Goal: Information Seeking & Learning: Learn about a topic

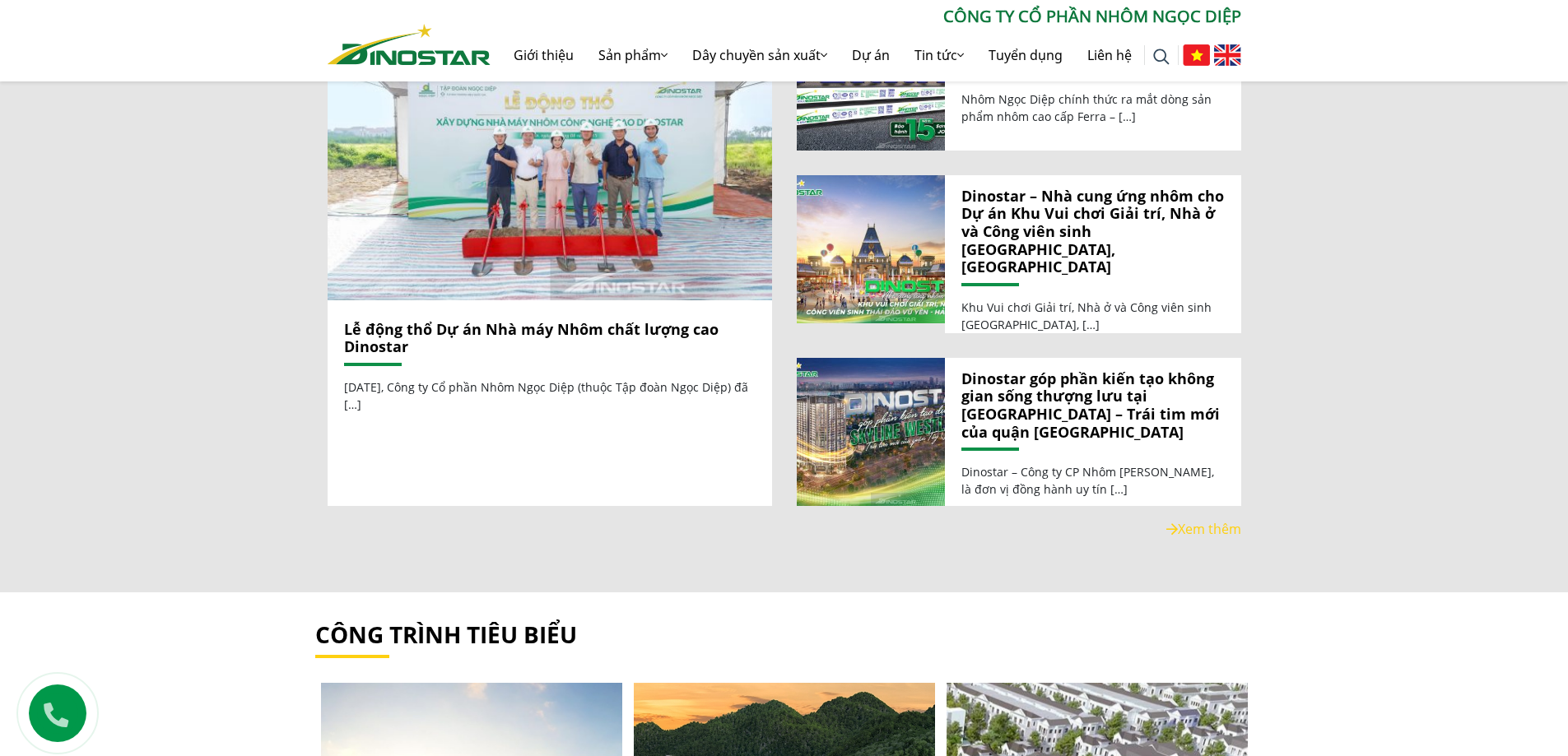
scroll to position [2552, 0]
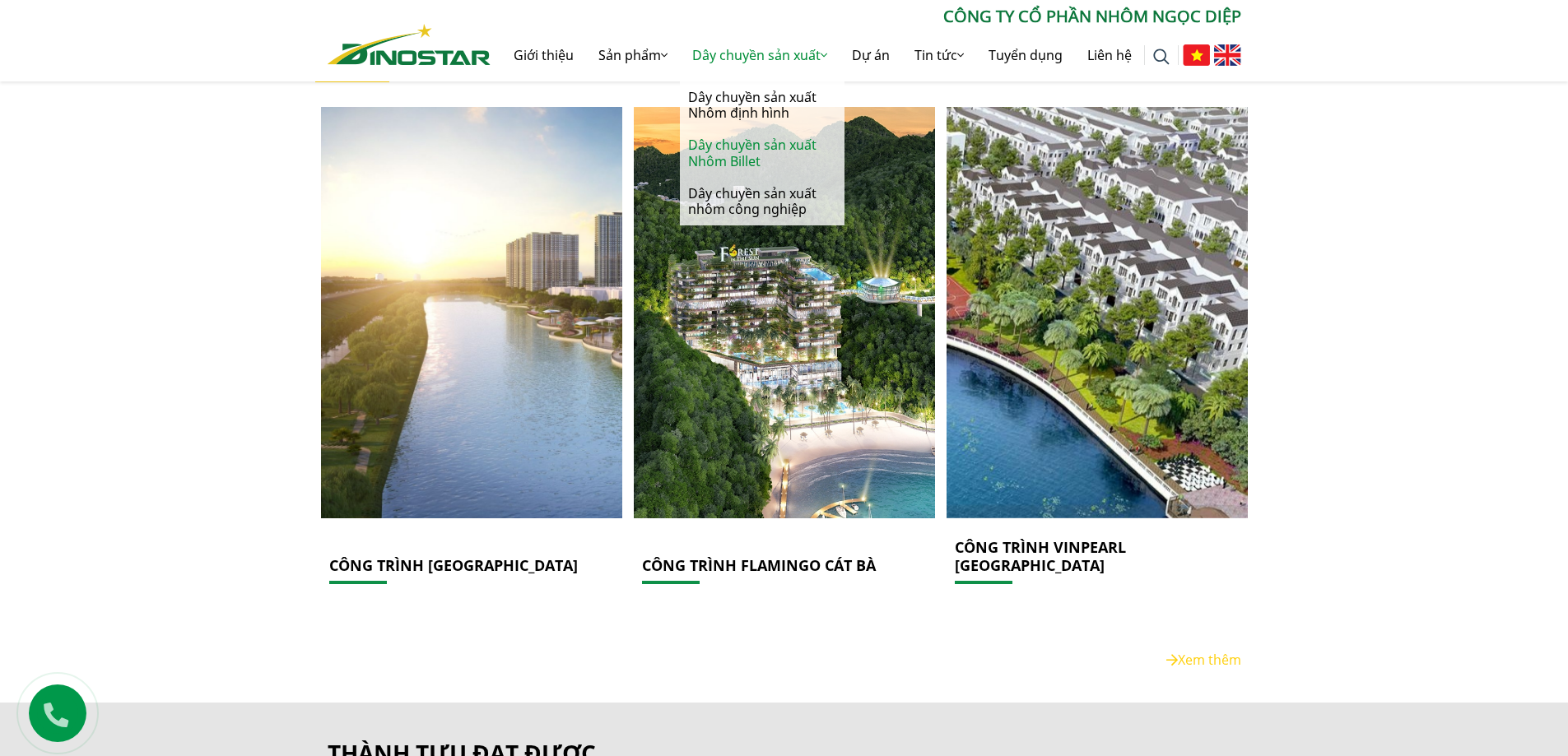
click at [735, 156] on link "Dây chuyền sản xuất Nhôm Billet" at bounding box center [761, 153] width 165 height 48
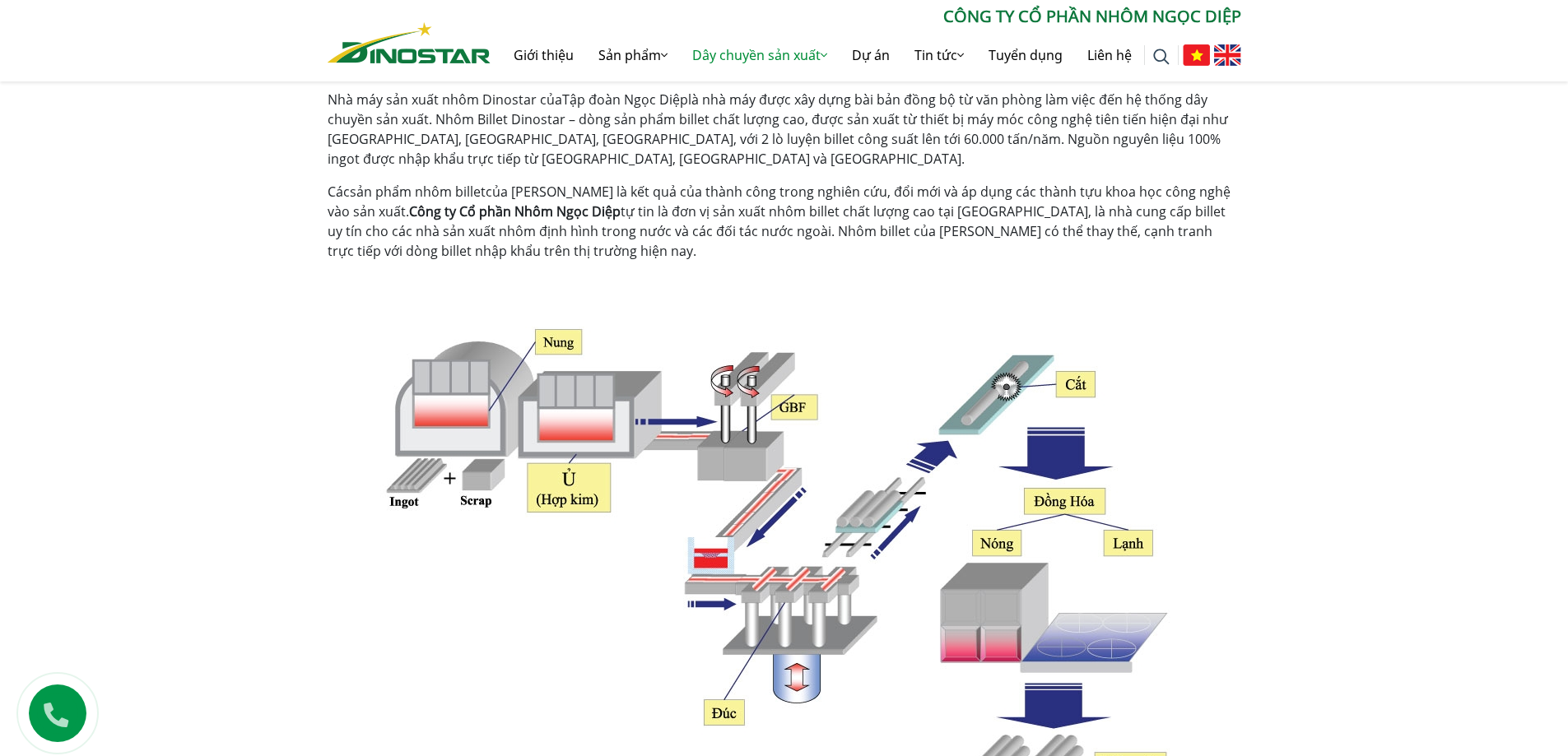
scroll to position [329, 0]
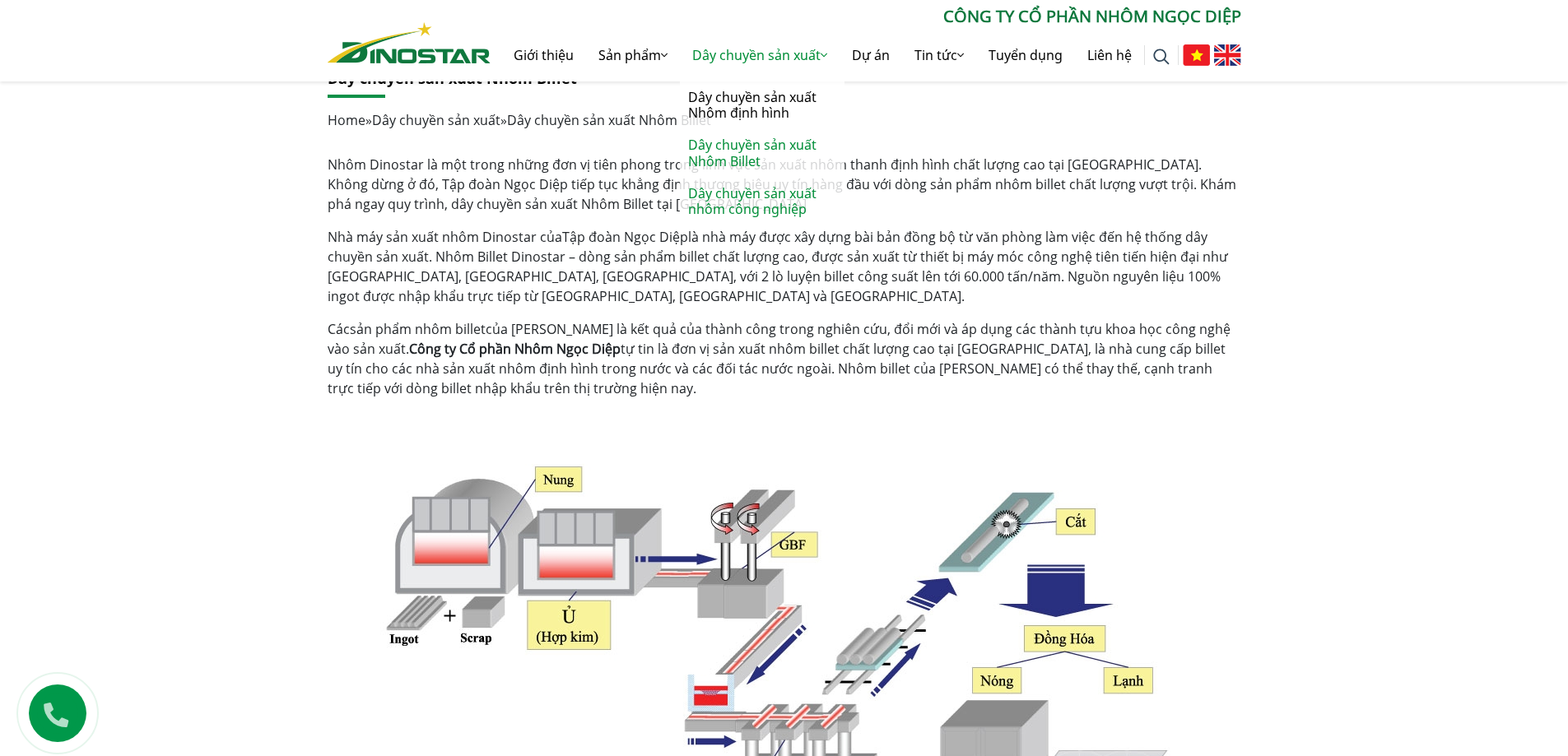
click at [741, 199] on link "Dây chuyền sản xuất nhôm công nghiệp" at bounding box center [761, 202] width 165 height 48
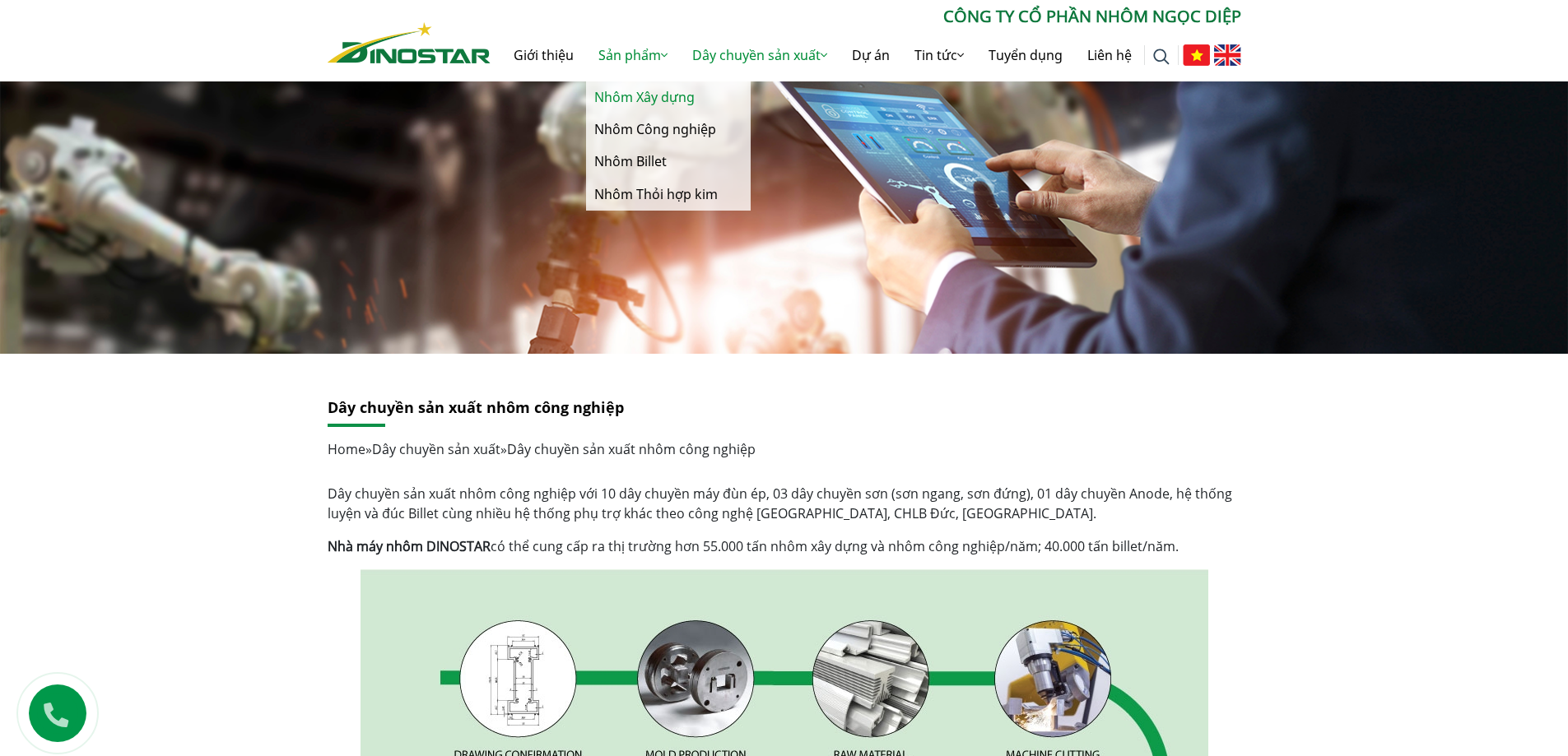
click at [616, 93] on link "Nhôm Xây dựng" at bounding box center [668, 98] width 165 height 32
